Goal: Browse casually: Explore the website without a specific task or goal

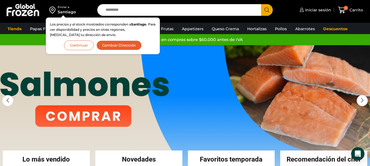
click at [83, 45] on button "Continuar" at bounding box center [79, 46] width 30 height 10
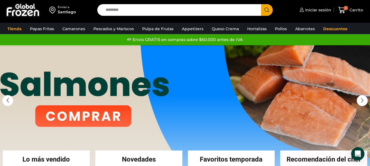
click at [65, 10] on div "Santiago" at bounding box center [67, 12] width 18 height 6
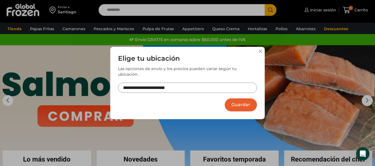
click at [249, 105] on button "Guardar" at bounding box center [241, 105] width 32 height 13
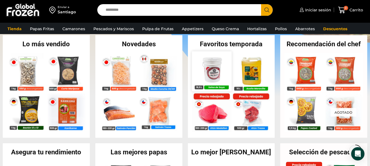
scroll to position [111, 0]
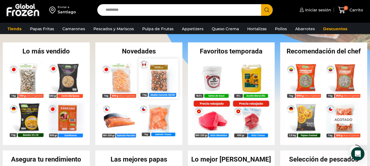
click at [172, 85] on img at bounding box center [159, 79] width 40 height 40
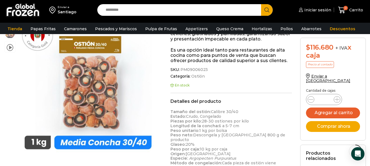
scroll to position [111, 0]
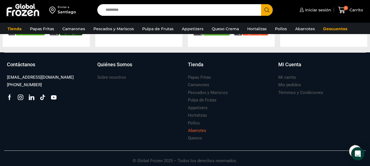
scroll to position [628, 0]
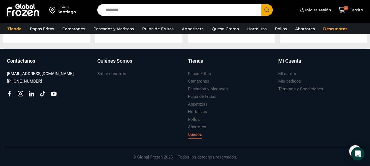
click at [196, 133] on h3 "Quesos" at bounding box center [195, 135] width 14 height 6
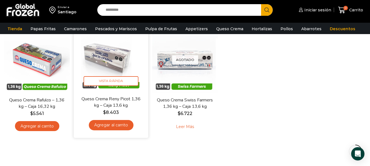
scroll to position [28, 0]
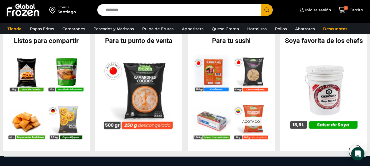
scroll to position [517, 0]
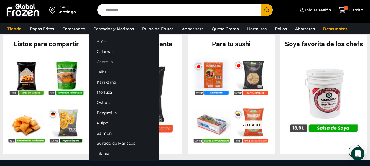
click at [112, 62] on link "Centolla" at bounding box center [124, 62] width 70 height 10
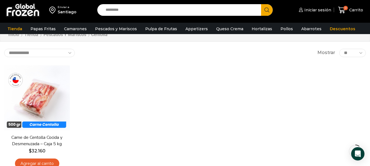
scroll to position [56, 0]
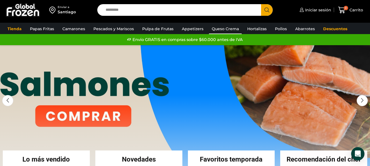
click at [222, 29] on link "Queso Crema" at bounding box center [225, 29] width 33 height 11
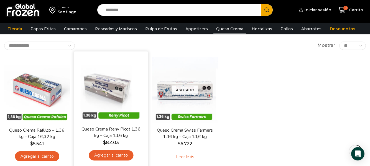
scroll to position [56, 0]
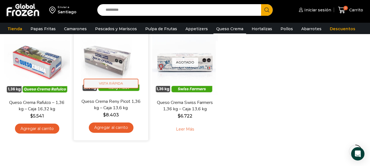
click at [106, 82] on span "Vista Rápida" at bounding box center [111, 84] width 55 height 10
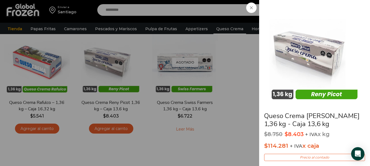
drag, startPoint x: 191, startPoint y: 51, endPoint x: 256, endPoint y: 70, distance: 67.8
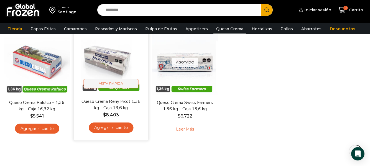
click at [99, 83] on span "Vista Rápida" at bounding box center [111, 84] width 55 height 10
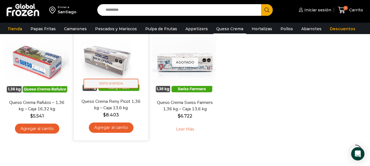
click at [108, 82] on span "Vista Rápida" at bounding box center [111, 84] width 55 height 10
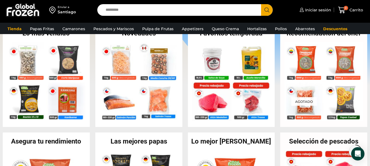
scroll to position [139, 0]
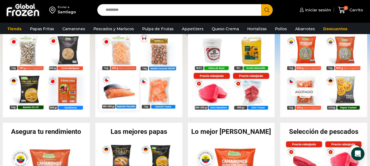
click at [127, 94] on img at bounding box center [119, 90] width 40 height 40
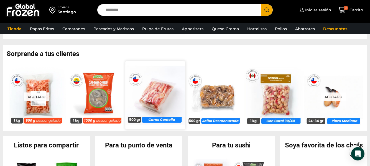
scroll to position [416, 0]
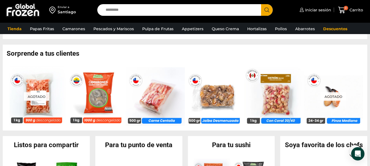
click at [118, 13] on input "Search input" at bounding box center [181, 10] width 156 height 12
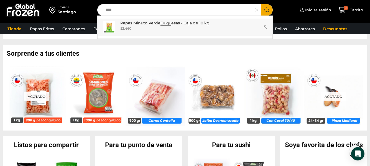
click at [143, 24] on p "Papas Minuto Verde Duqu esas - Caja de 10 kg" at bounding box center [164, 23] width 89 height 6
type input "**********"
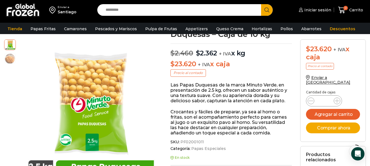
scroll to position [56, 0]
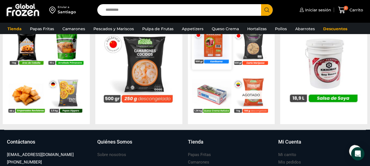
scroll to position [527, 0]
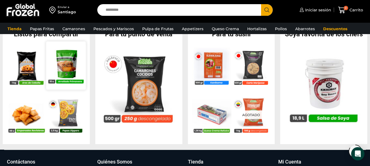
click at [63, 70] on img at bounding box center [66, 66] width 40 height 40
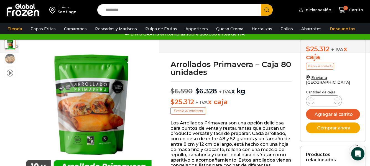
scroll to position [0, 0]
